Goal: Find specific page/section: Find specific page/section

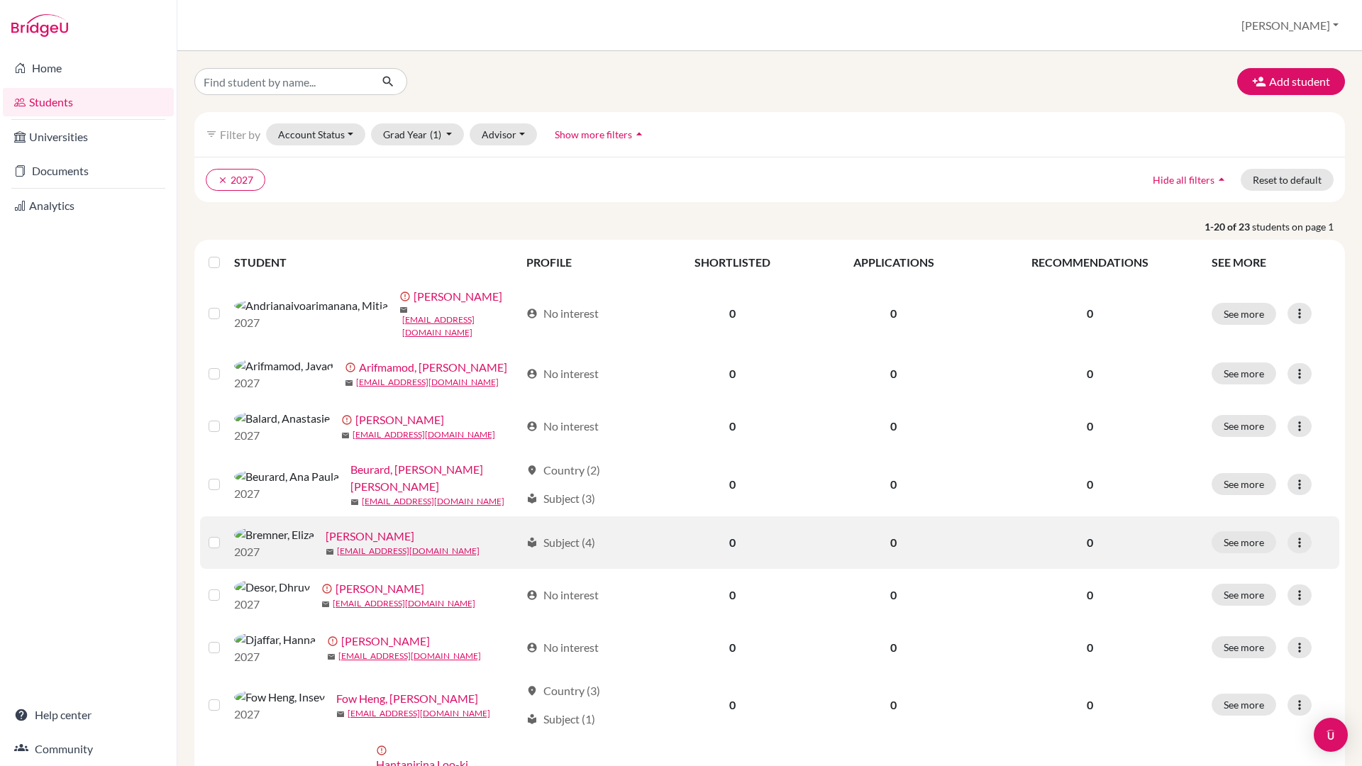
click at [326, 545] on link "[PERSON_NAME]" at bounding box center [370, 536] width 89 height 17
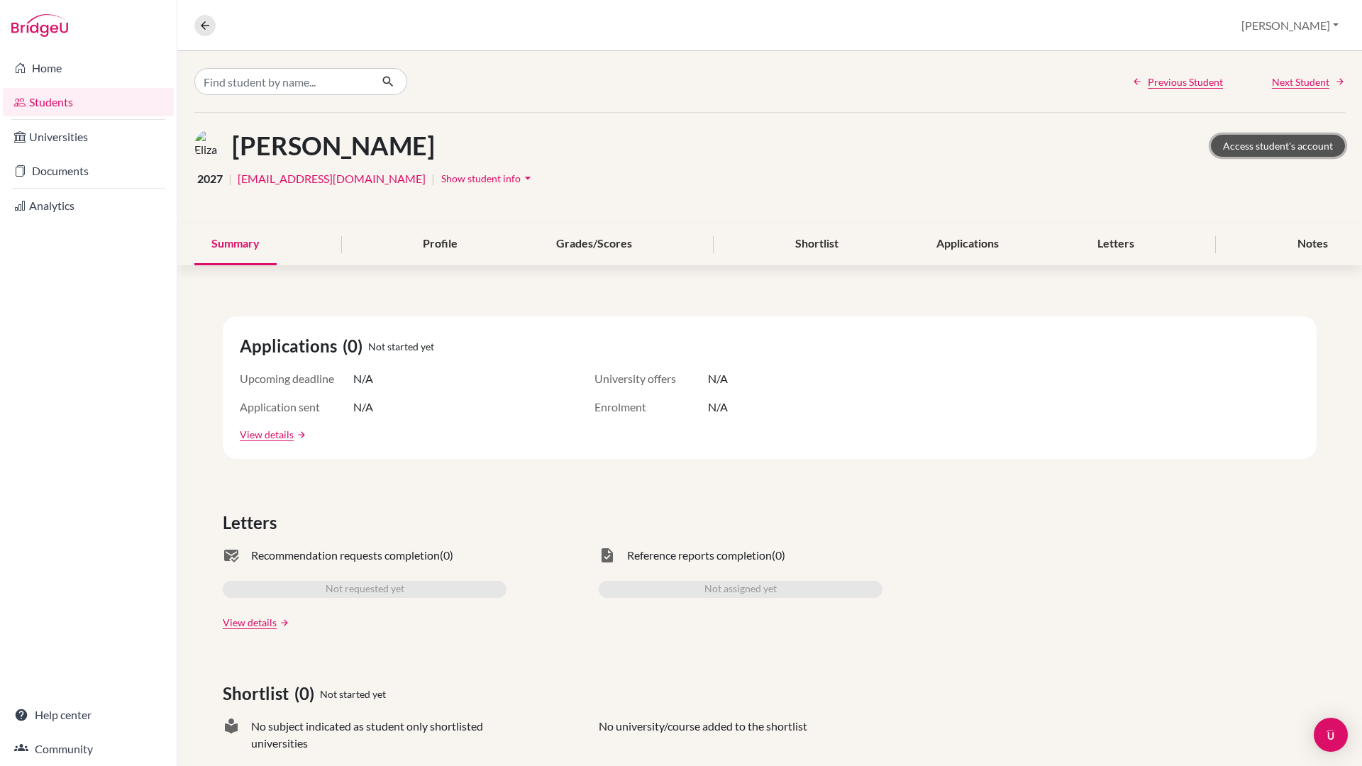
click at [1300, 148] on link "Access student's account" at bounding box center [1278, 146] width 134 height 22
